Goal: Information Seeking & Learning: Check status

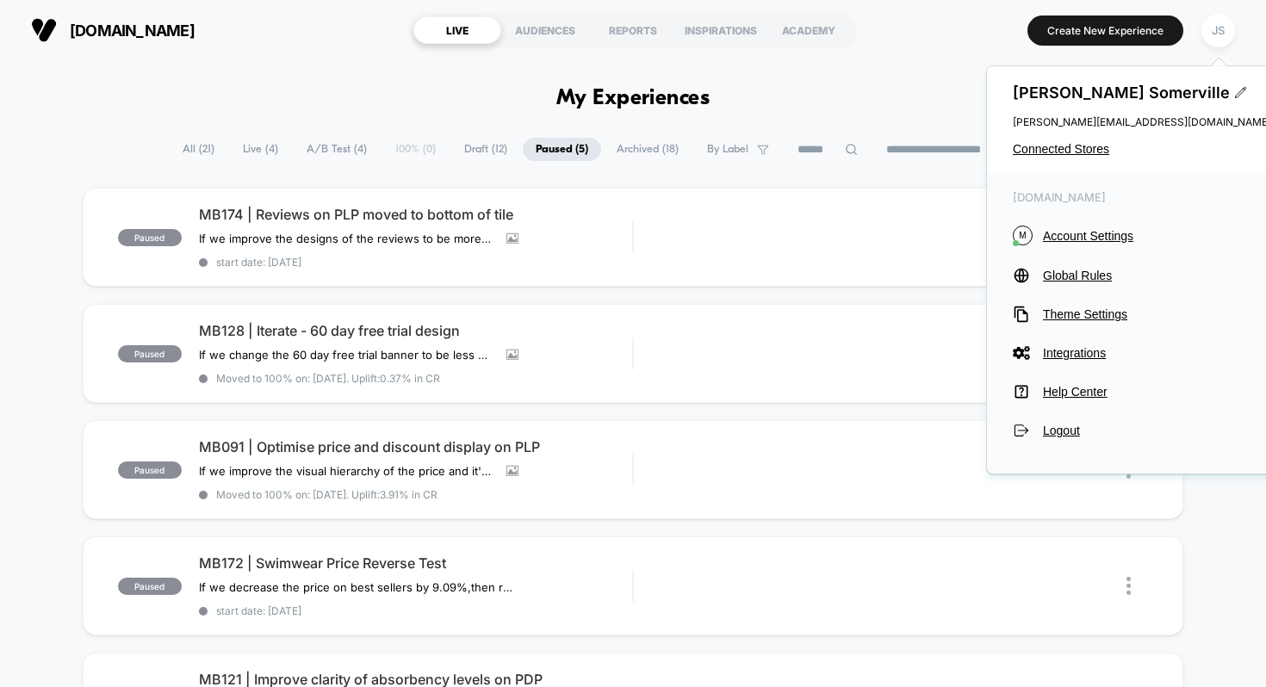
click at [1062, 157] on div "Justin Somerville justin.s@wearetag.co Connected Stores" at bounding box center [1142, 119] width 310 height 107
click at [1062, 155] on span "Connected Stores" at bounding box center [1142, 149] width 258 height 14
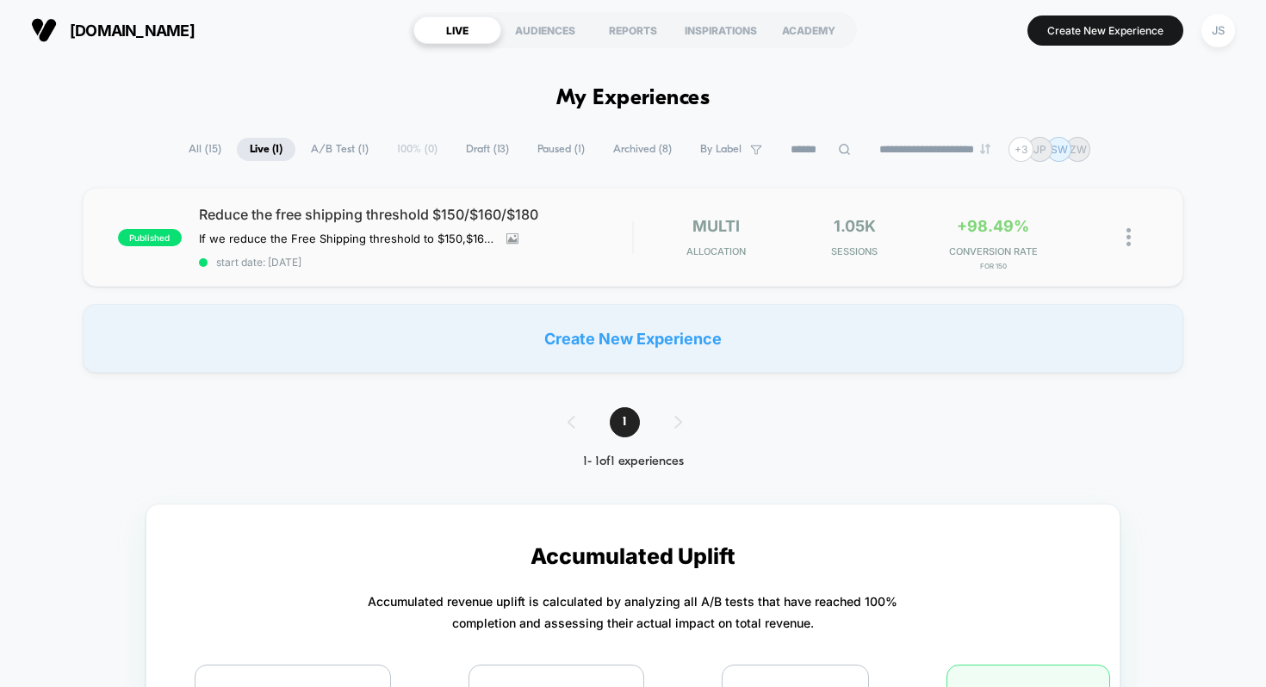
click at [382, 214] on span "Reduce the free shipping threshold $150/$160/$180" at bounding box center [416, 214] width 434 height 17
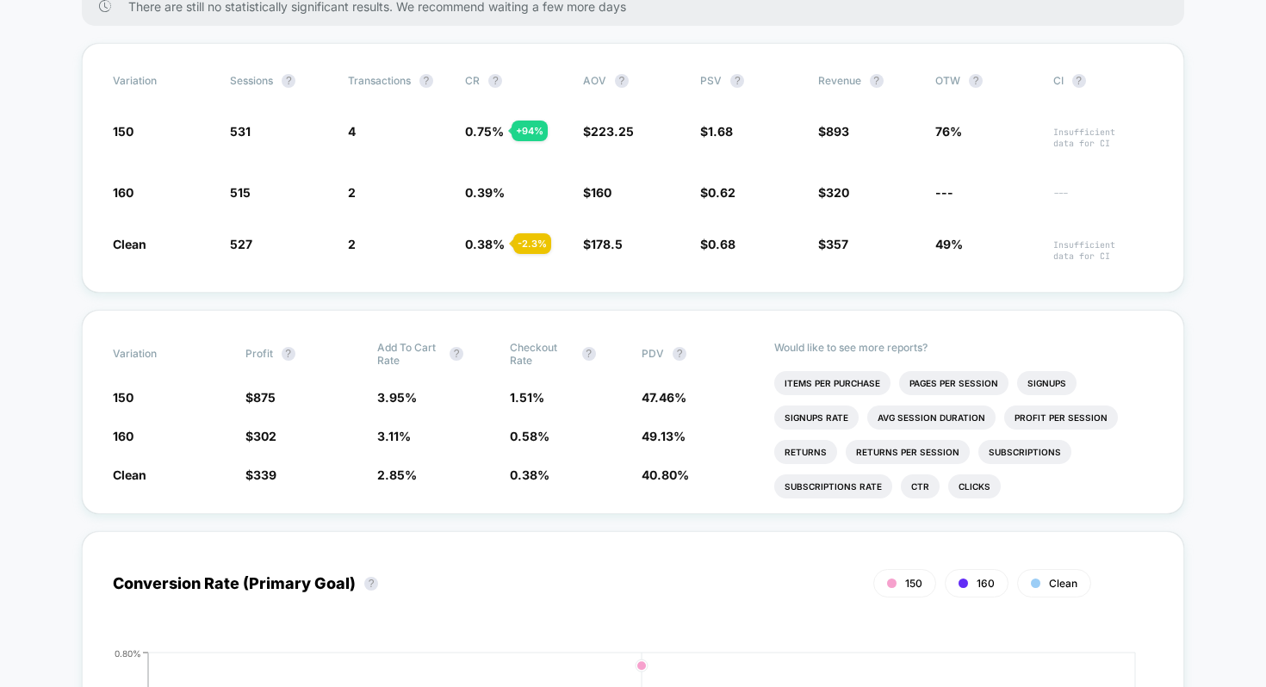
scroll to position [645, 0]
